Goal: Contribute content: Add original content to the website for others to see

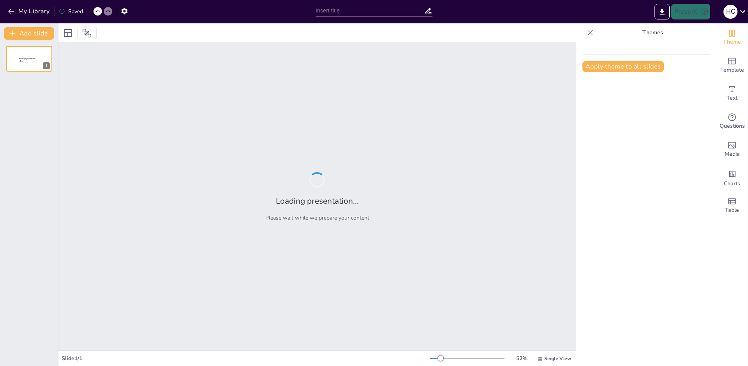
type input "Imported Доп_услуги_АО_СК (вер1).pptx"
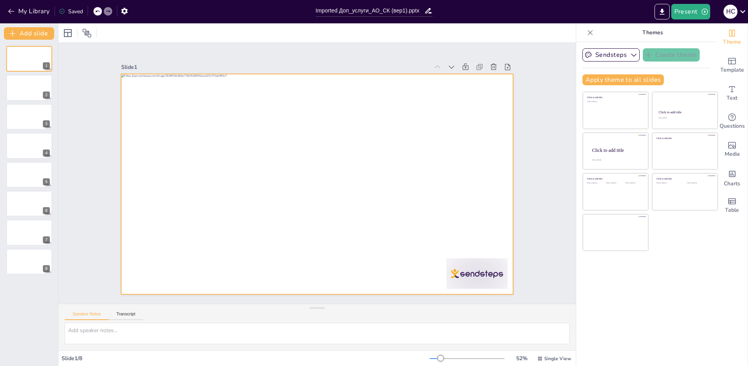
click at [374, 261] on div at bounding box center [308, 167] width 409 height 447
click at [365, 259] on div at bounding box center [326, 168] width 361 height 447
click at [358, 256] on div at bounding box center [309, 181] width 439 height 426
click at [358, 256] on div at bounding box center [314, 183] width 429 height 297
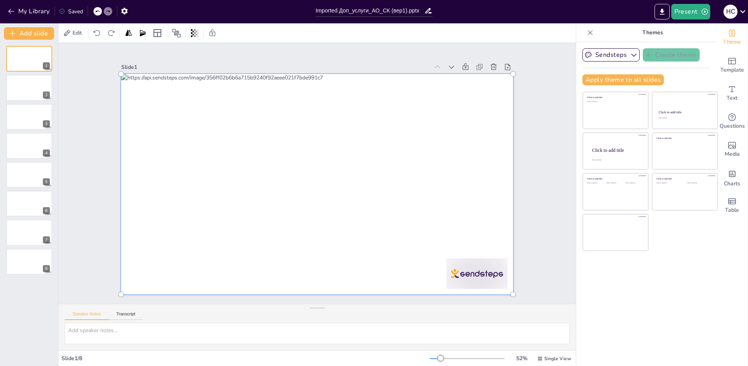
click at [358, 259] on div at bounding box center [311, 183] width 462 height 400
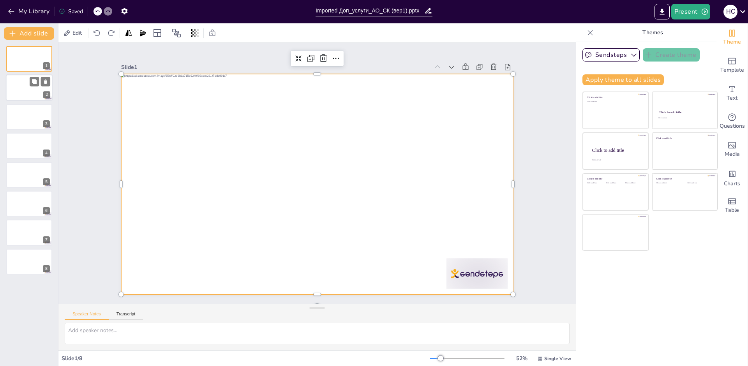
click at [25, 89] on div at bounding box center [29, 88] width 47 height 26
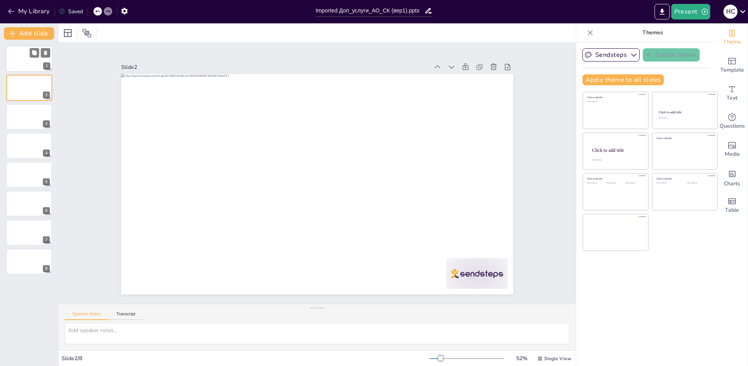
click at [24, 60] on div at bounding box center [29, 59] width 47 height 26
click at [630, 55] on icon "button" at bounding box center [634, 55] width 8 height 8
click at [706, 61] on div "Sendsteps Create theme Sendsteps Themes Sendsteps Apply theme to all slides Cli…" at bounding box center [646, 204] width 140 height 324
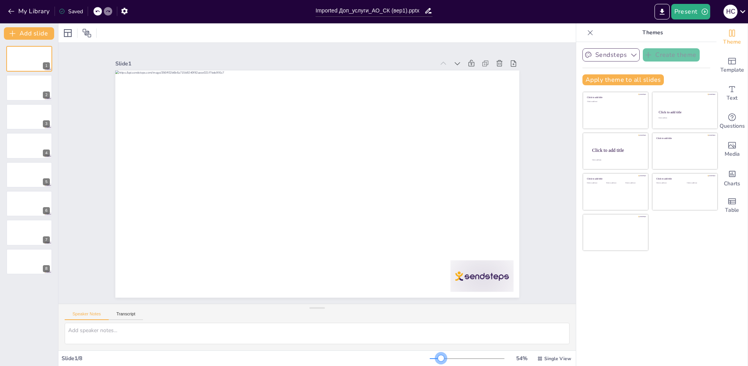
click at [438, 359] on div at bounding box center [441, 358] width 6 height 6
click at [126, 313] on button "Transcript" at bounding box center [126, 316] width 35 height 9
click at [630, 54] on icon "button" at bounding box center [634, 55] width 8 height 8
click at [628, 81] on icon at bounding box center [631, 81] width 6 height 6
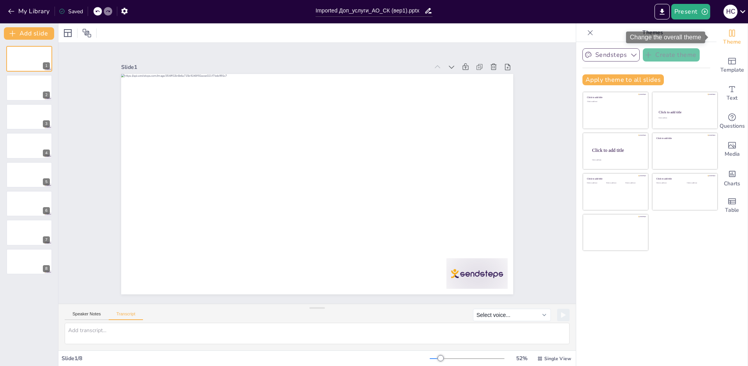
click at [727, 37] on icon "Change the overall theme" at bounding box center [731, 32] width 9 height 9
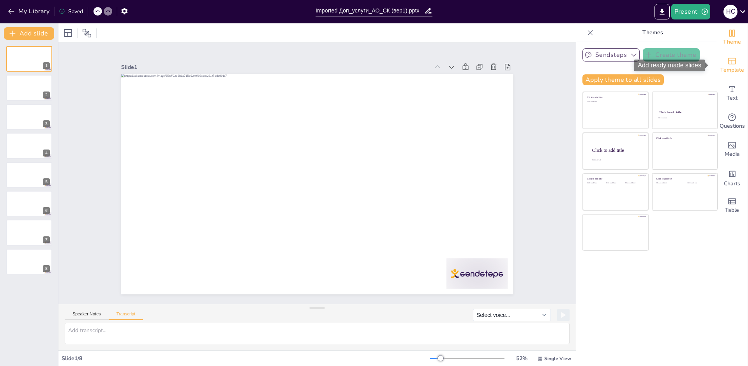
click at [727, 66] on span "Template" at bounding box center [732, 70] width 24 height 9
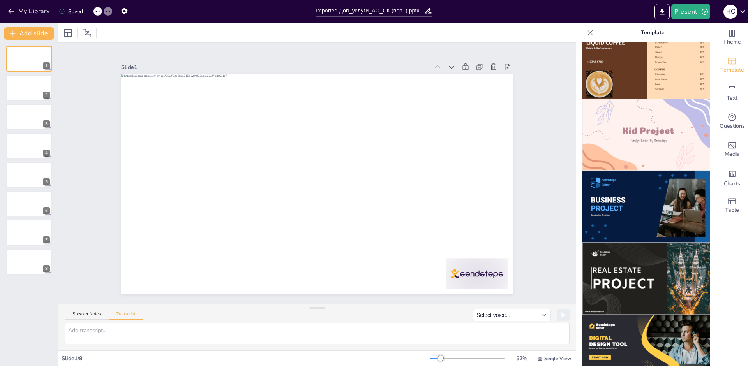
scroll to position [509, 0]
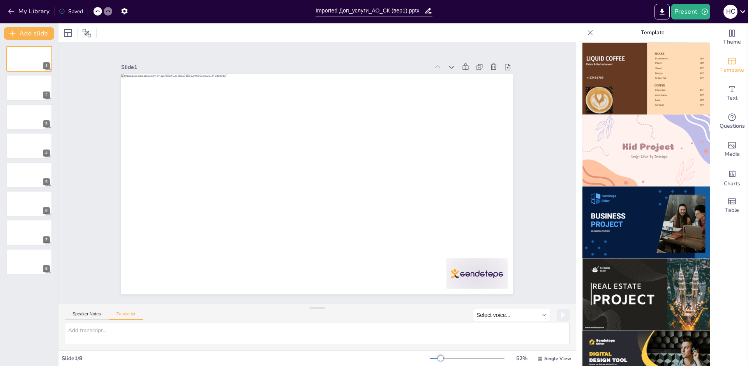
click at [629, 201] on img at bounding box center [646, 223] width 128 height 72
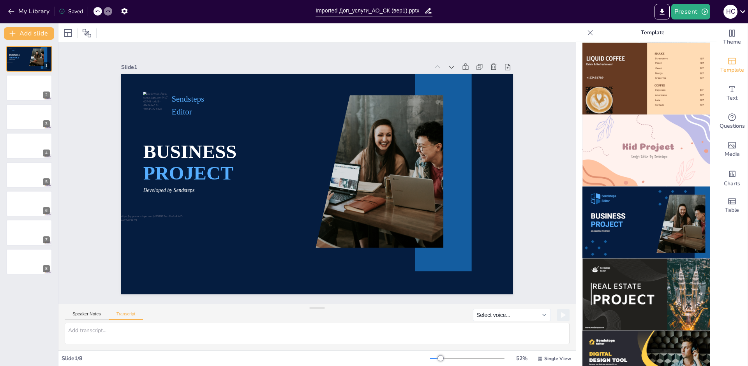
click at [633, 202] on img at bounding box center [646, 223] width 128 height 72
click at [695, 11] on button "Present" at bounding box center [690, 12] width 39 height 16
click at [699, 29] on li "Preview presentation" at bounding box center [703, 29] width 62 height 12
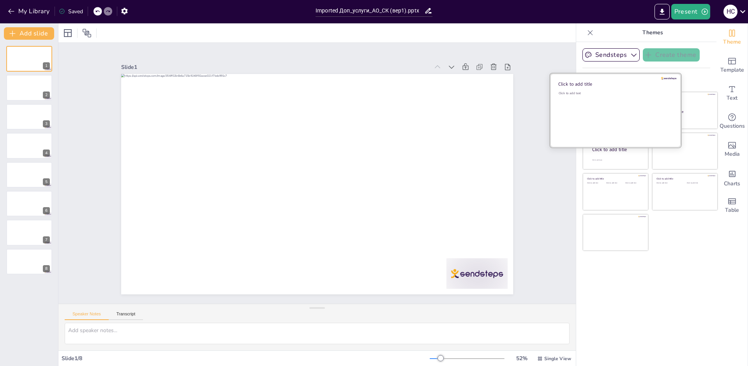
click at [614, 116] on div "Click to add text" at bounding box center [613, 115] width 111 height 48
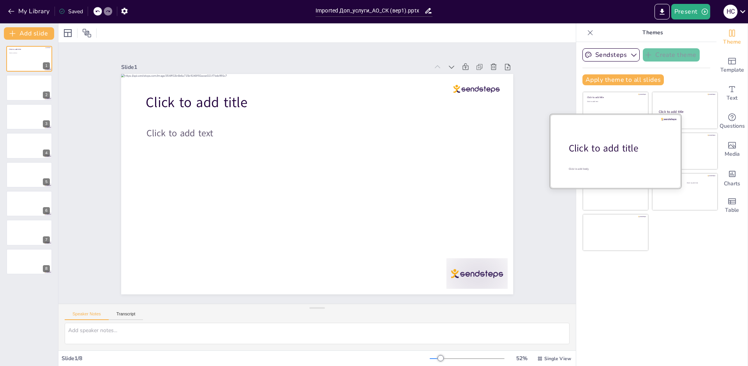
click at [607, 158] on div at bounding box center [615, 151] width 131 height 74
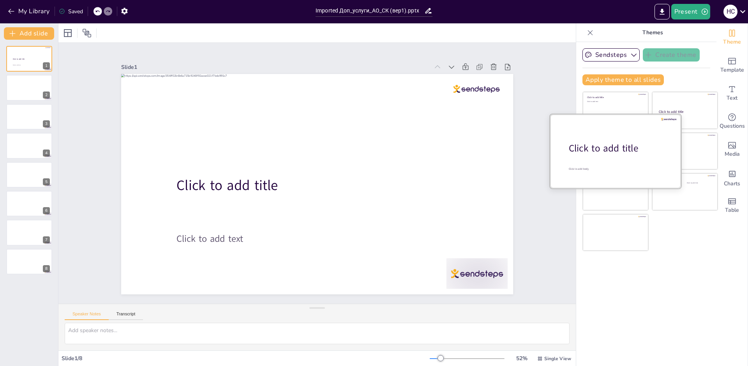
click at [607, 158] on div at bounding box center [615, 151] width 131 height 74
click at [605, 148] on div "Click to add title" at bounding box center [618, 148] width 99 height 13
click at [601, 147] on div "Click to add title" at bounding box center [618, 148] width 99 height 13
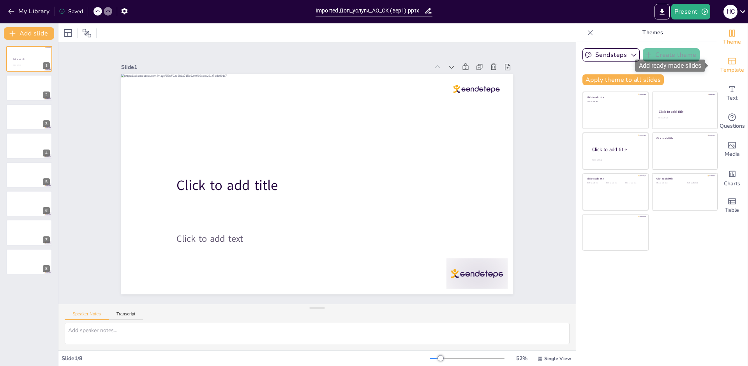
click at [727, 61] on icon "Add ready made slides" at bounding box center [731, 60] width 9 height 9
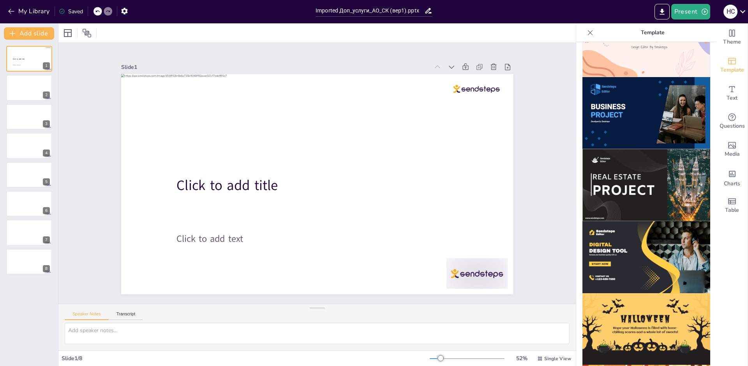
scroll to position [623, 0]
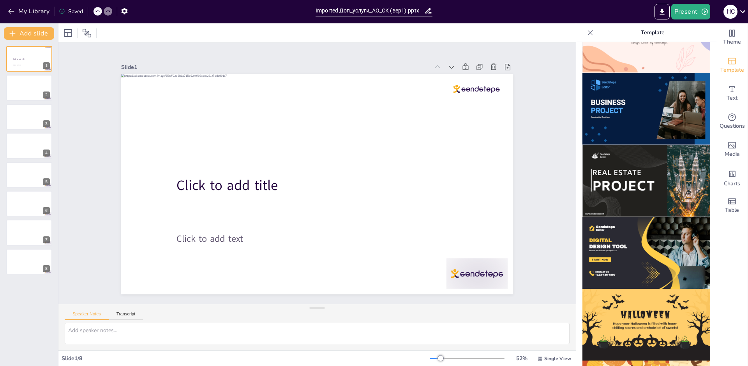
click at [631, 94] on img at bounding box center [646, 109] width 128 height 72
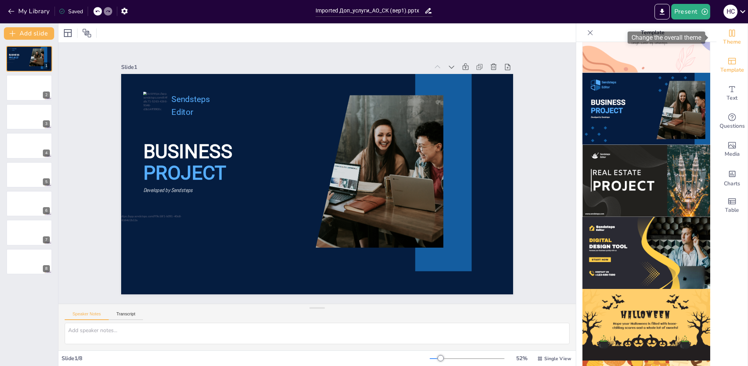
click at [729, 36] on icon "Change the overall theme" at bounding box center [732, 33] width 6 height 7
